Goal: Browse casually: Explore the website without a specific task or goal

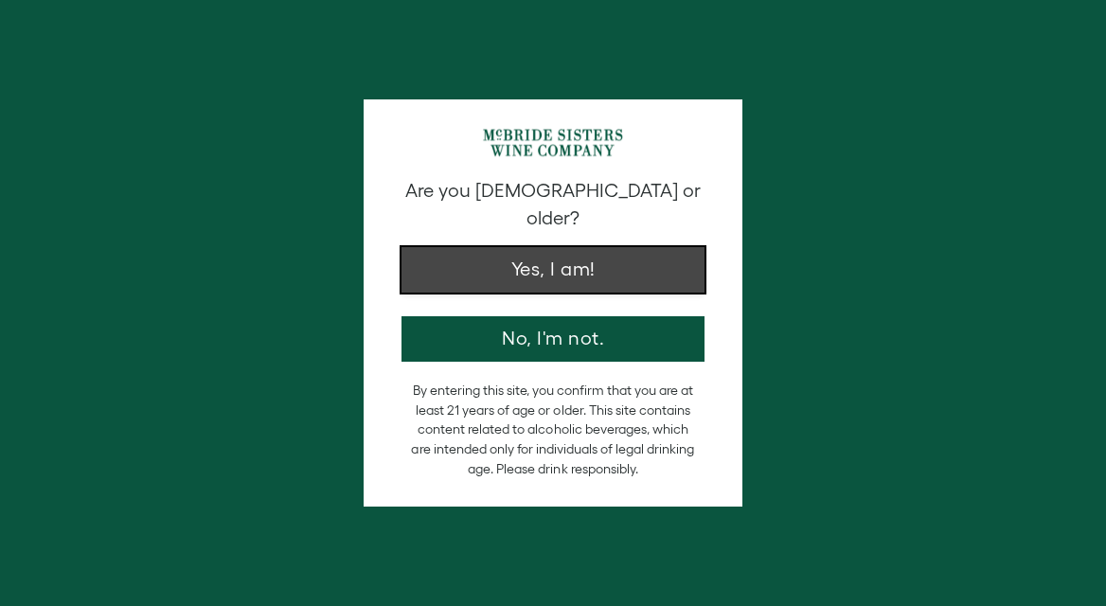
click at [637, 247] on button "Yes, I am!" at bounding box center [552, 269] width 303 height 45
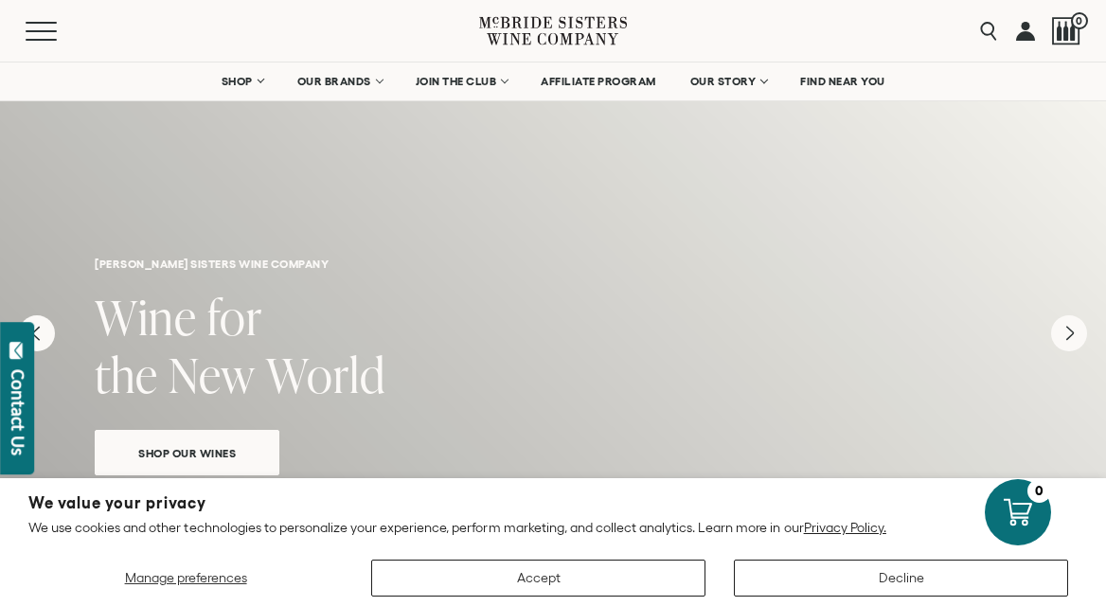
click at [965, 83] on nav "SHOP Sets Reds Whites [GEOGRAPHIC_DATA] Sparkling All Wines OUR BRANDS [PERSON_…" at bounding box center [553, 81] width 1106 height 38
click at [51, 41] on div "Menu" at bounding box center [253, 31] width 454 height 62
click at [50, 33] on button "Menu" at bounding box center [60, 31] width 68 height 19
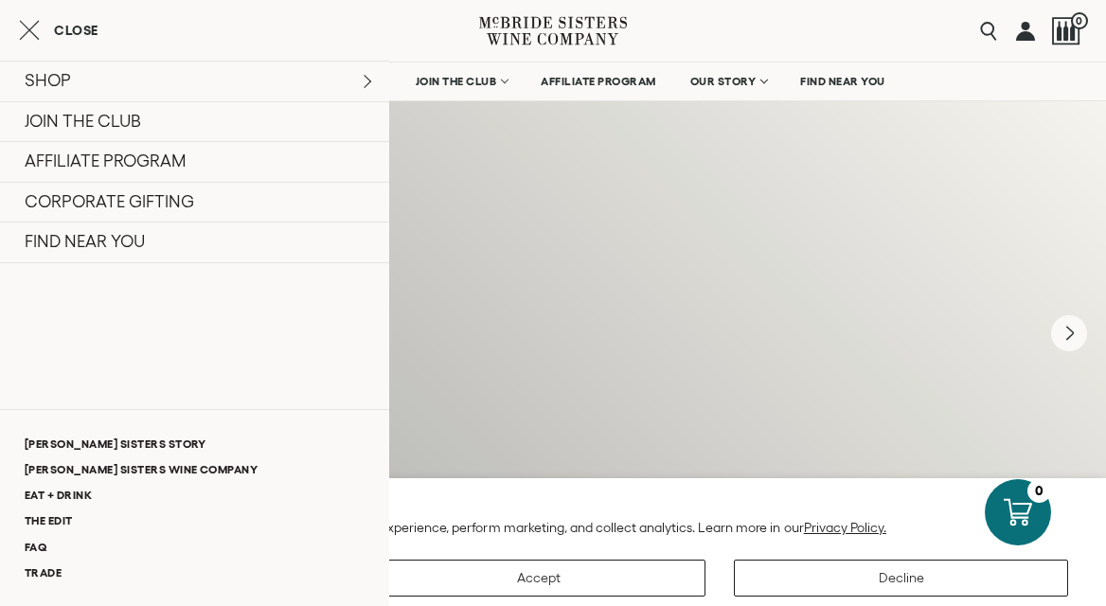
click at [655, 520] on p "We use cookies and other technologies to personalize your experience, perform m…" at bounding box center [552, 527] width 1049 height 17
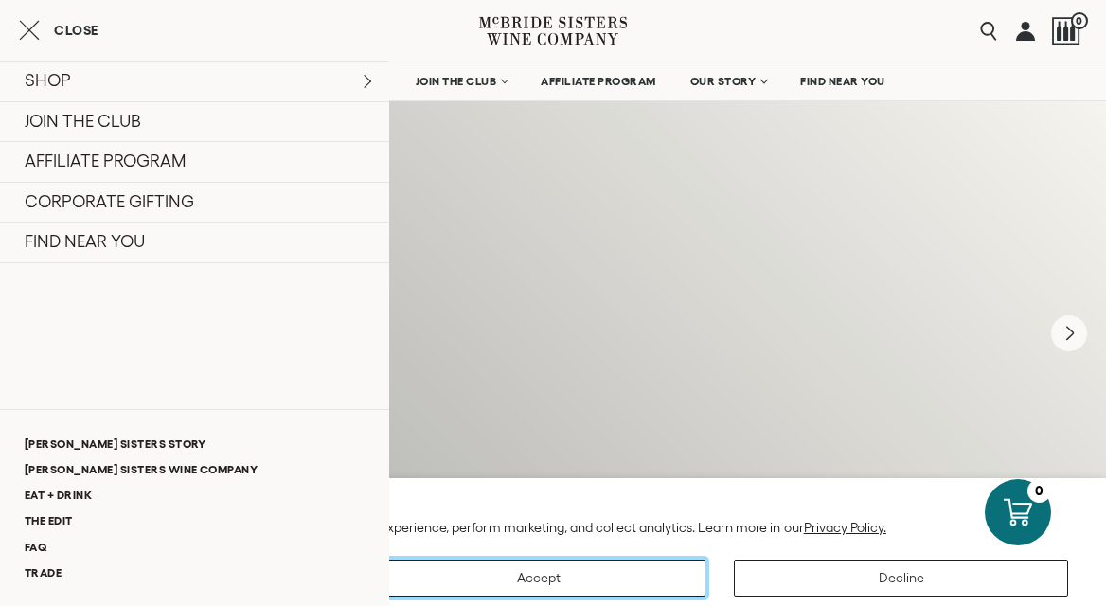
click at [616, 587] on button "Accept" at bounding box center [538, 578] width 334 height 37
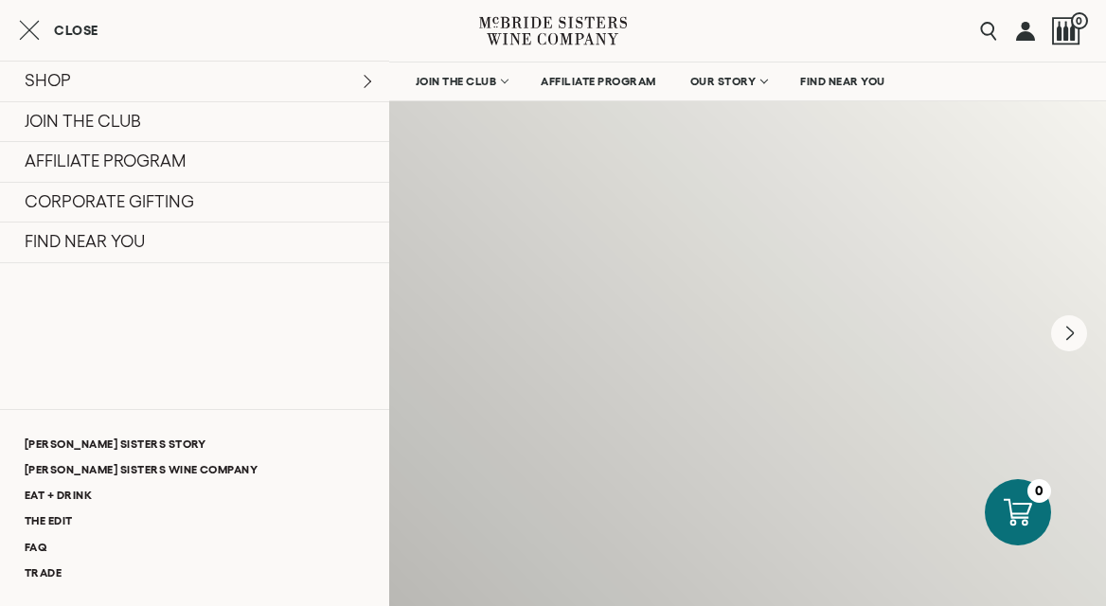
click at [881, 401] on h2 "Wine for the New World" at bounding box center [553, 349] width 917 height 116
click at [334, 12] on div "Close SHOP Sets Reds Whites [GEOGRAPHIC_DATA] Sparkling All Wines JOIN THE CLUB" at bounding box center [194, 303] width 389 height 606
